Goal: Find specific page/section: Find specific page/section

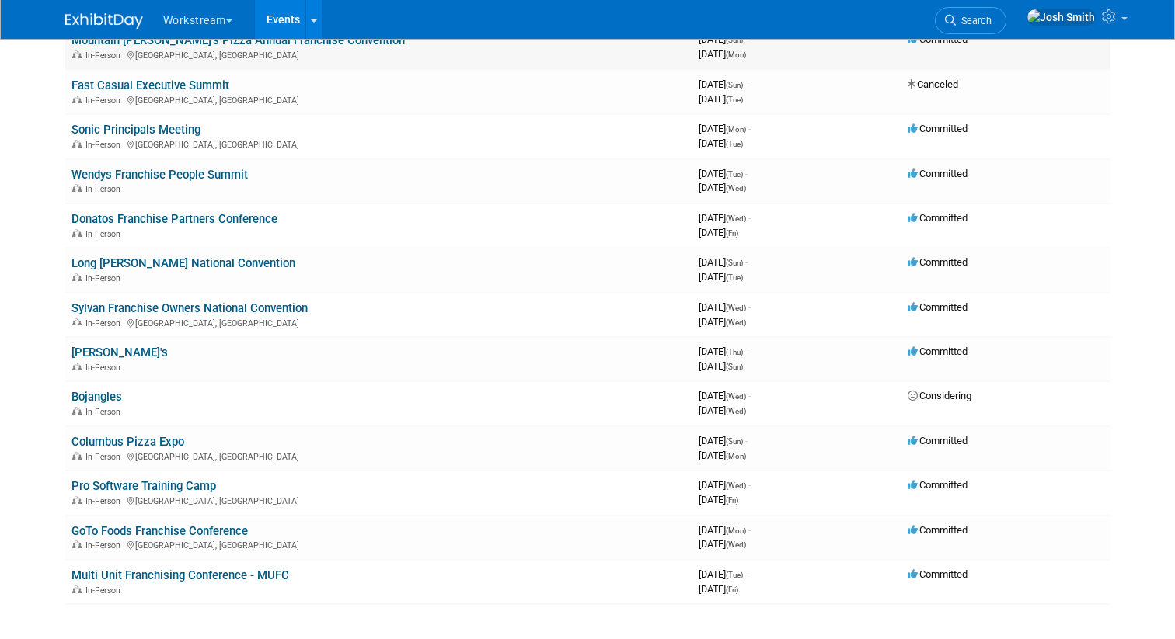
scroll to position [510, 0]
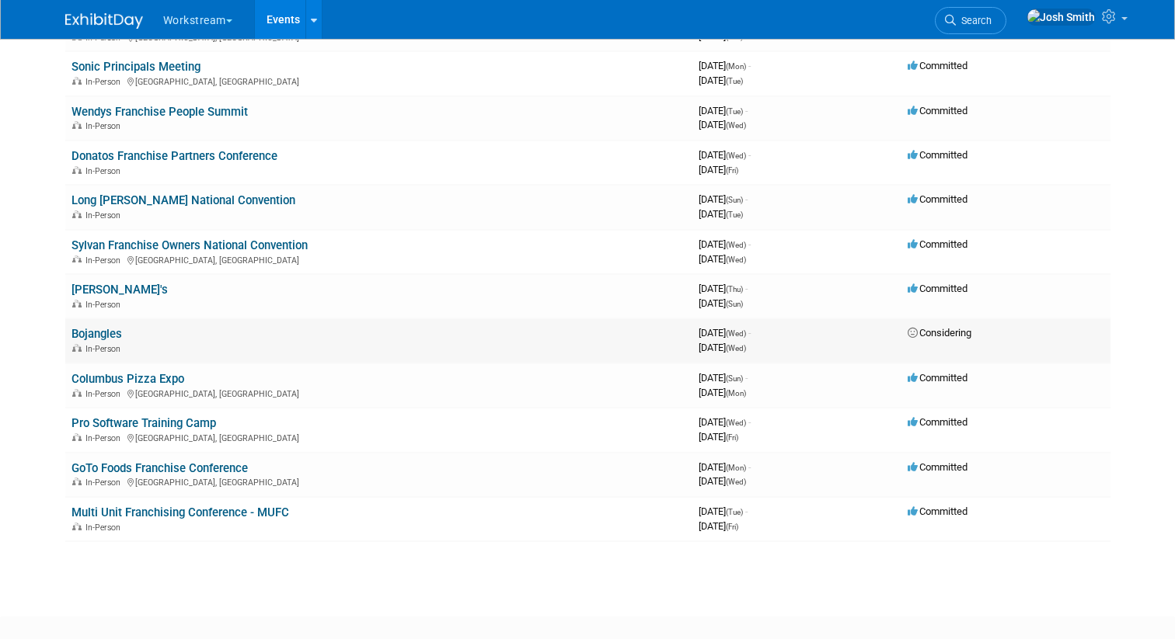
click at [110, 333] on link "Bojangles" at bounding box center [96, 334] width 51 height 14
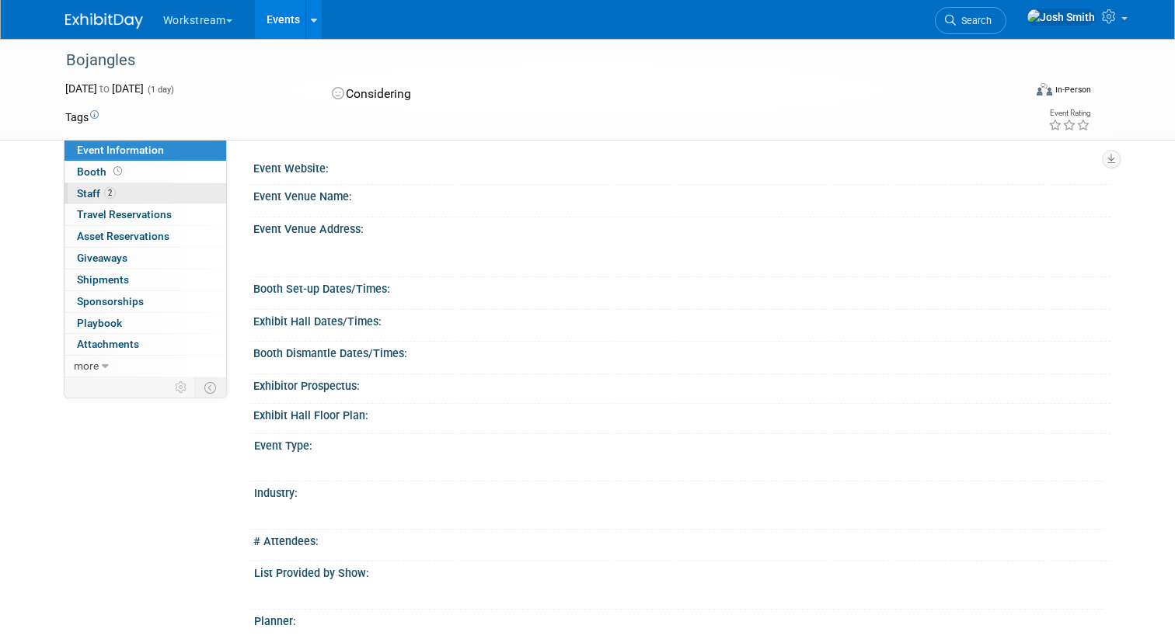
click at [167, 186] on link "2 Staff 2" at bounding box center [145, 193] width 162 height 21
